Goal: Transaction & Acquisition: Purchase product/service

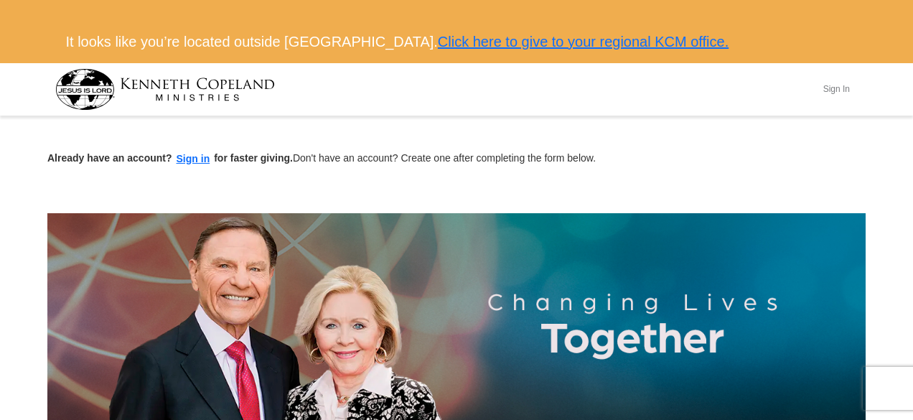
click at [838, 87] on button "Sign In" at bounding box center [836, 89] width 43 height 22
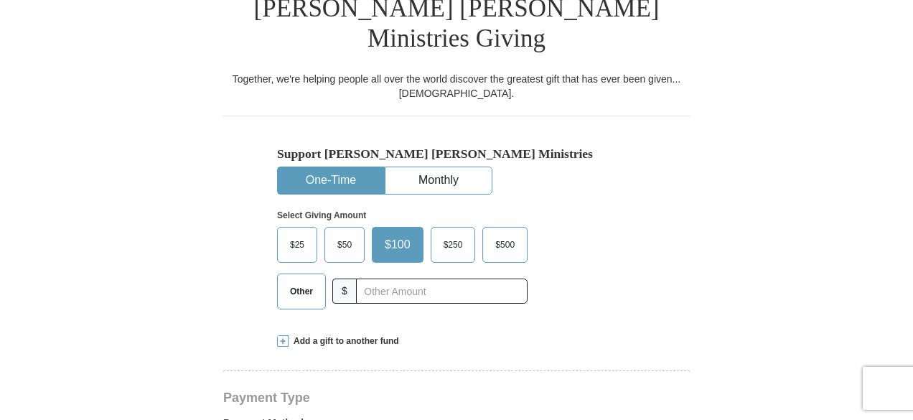
scroll to position [426, 0]
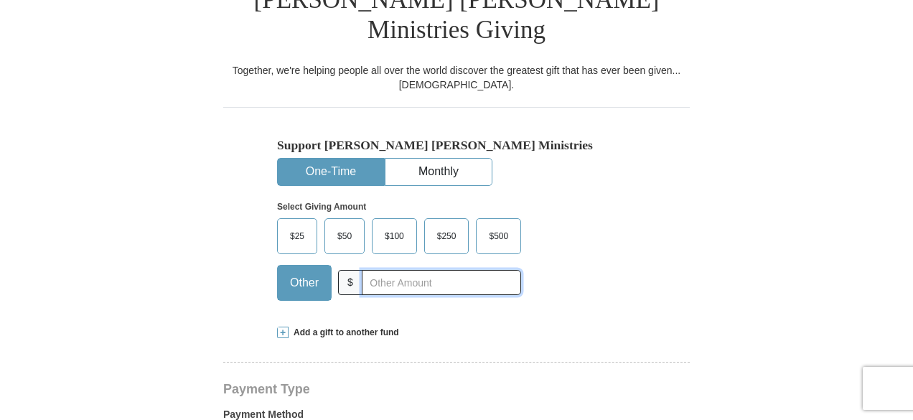
click at [373, 270] on input "text" at bounding box center [441, 282] width 159 height 25
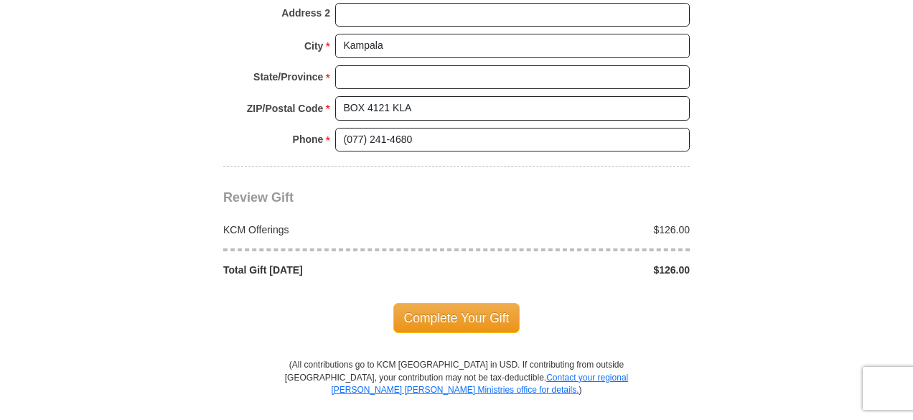
scroll to position [1275, 0]
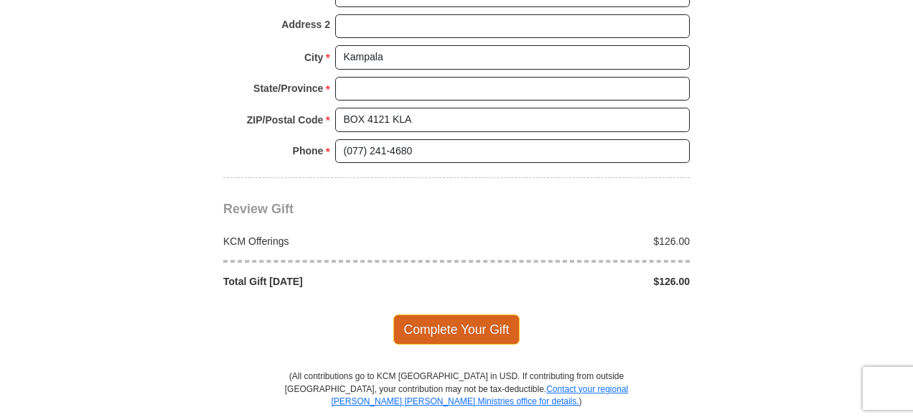
type input "126"
click at [459, 314] on span "Complete Your Gift" at bounding box center [456, 329] width 127 height 30
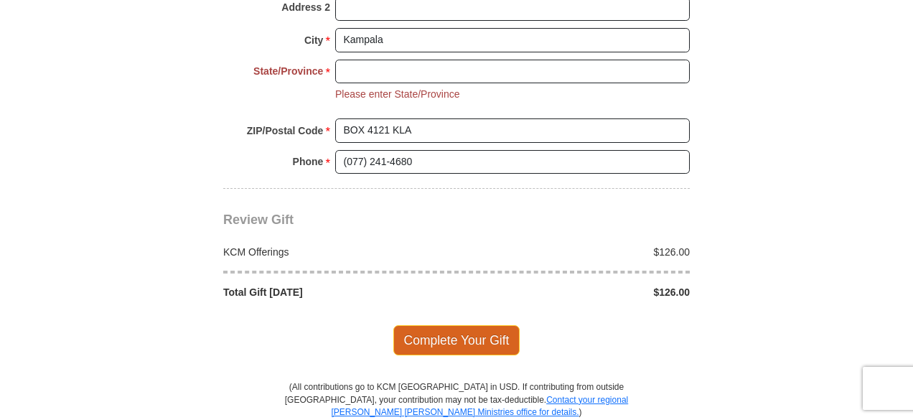
scroll to position [1301, 0]
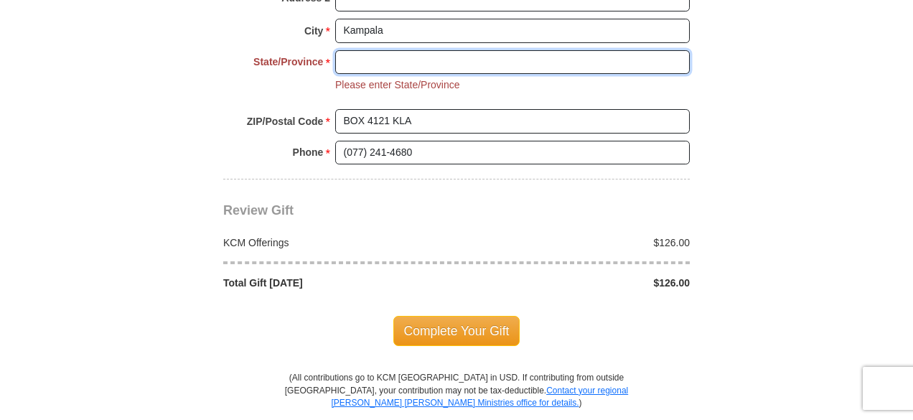
click at [357, 50] on input "State/Province *" at bounding box center [512, 62] width 355 height 24
type input "Wakiso"
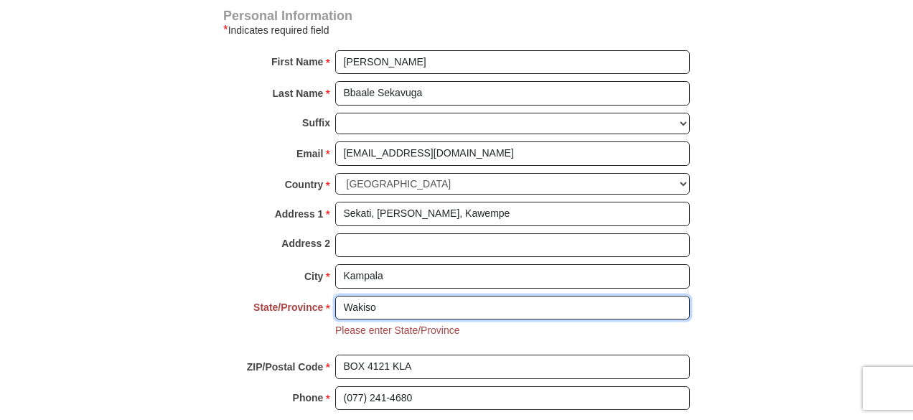
scroll to position [1038, 0]
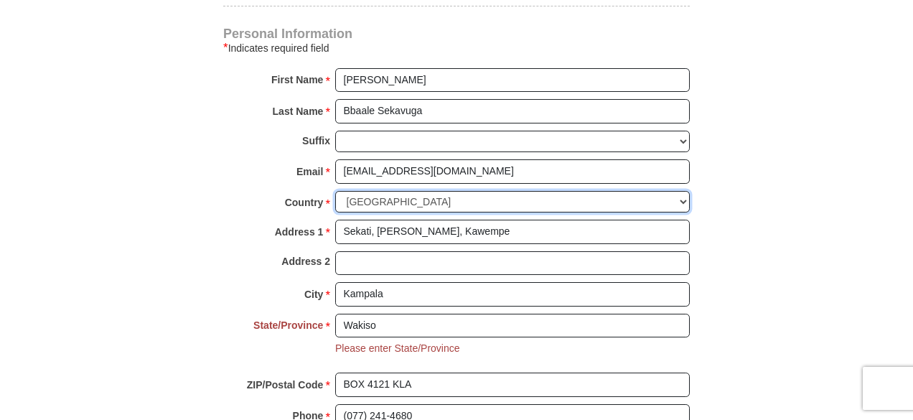
click at [683, 191] on select "[GEOGRAPHIC_DATA] [GEOGRAPHIC_DATA] [GEOGRAPHIC_DATA] [GEOGRAPHIC_DATA] [GEOGRA…" at bounding box center [512, 202] width 355 height 22
click at [335, 191] on select "[GEOGRAPHIC_DATA] [GEOGRAPHIC_DATA] [GEOGRAPHIC_DATA] [GEOGRAPHIC_DATA] [GEOGRA…" at bounding box center [512, 202] width 355 height 22
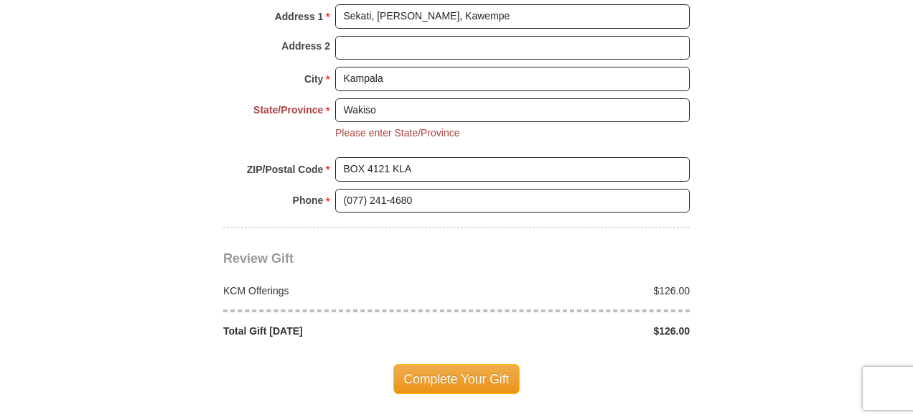
scroll to position [1271, 0]
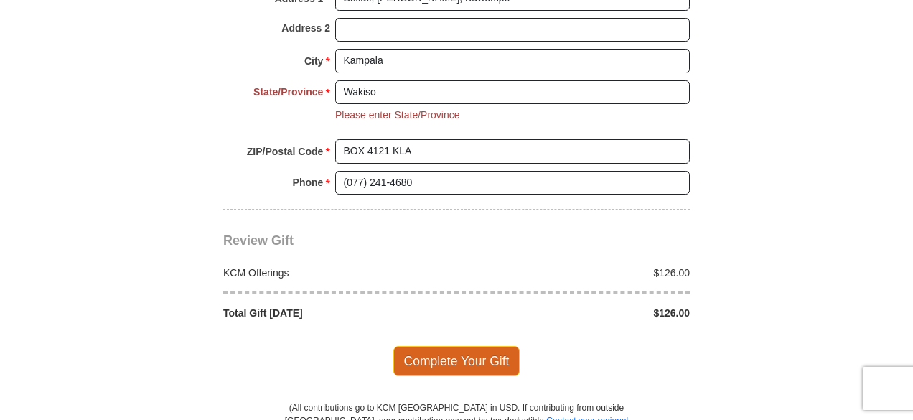
click at [467, 346] on span "Complete Your Gift" at bounding box center [456, 361] width 127 height 30
